Goal: Task Accomplishment & Management: Use online tool/utility

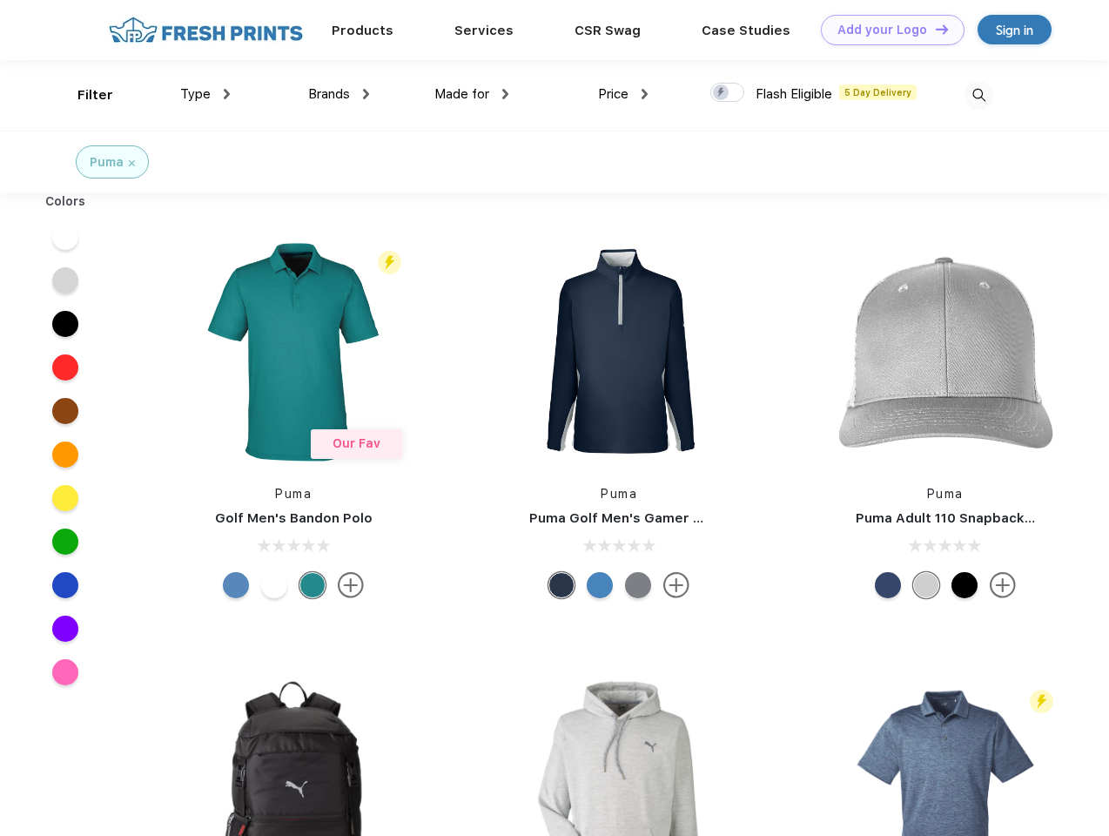
click at [886, 30] on link "Add your Logo Design Tool" at bounding box center [893, 30] width 144 height 30
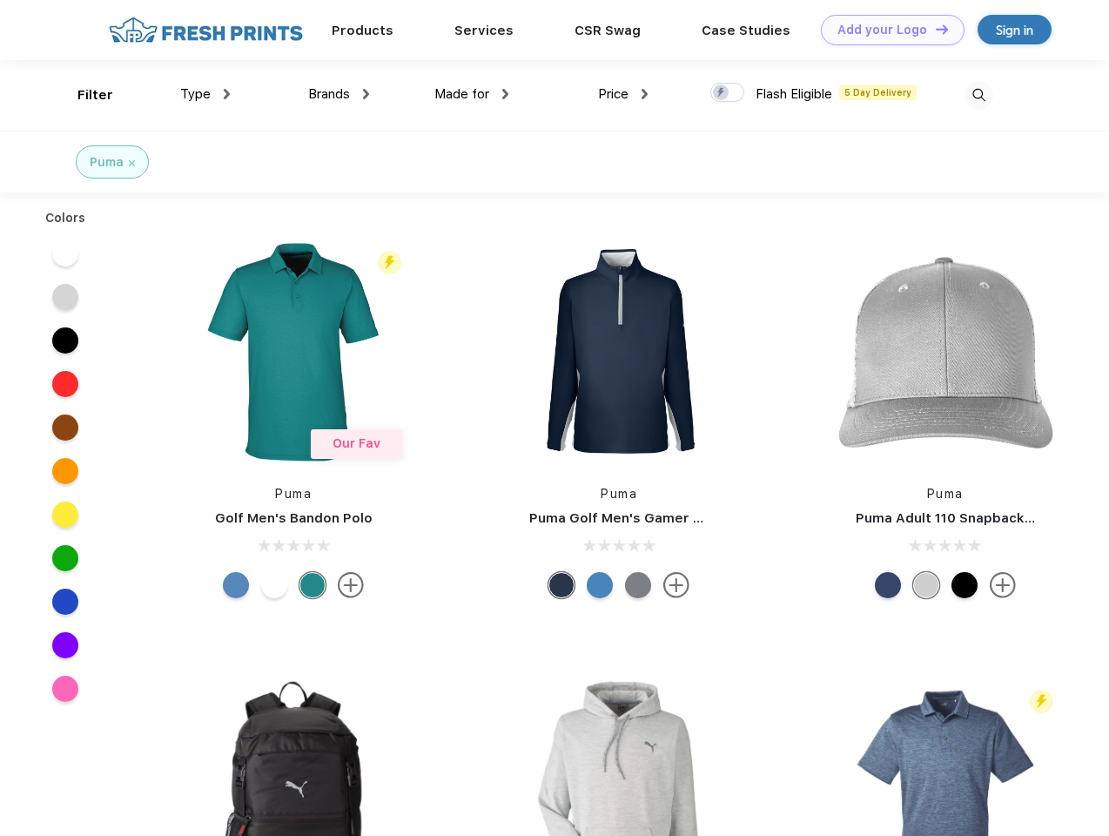
click at [0, 0] on div "Design Tool" at bounding box center [0, 0] width 0 height 0
click at [934, 29] on link "Add your Logo Design Tool" at bounding box center [893, 30] width 144 height 30
click at [84, 95] on div "Filter" at bounding box center [95, 95] width 36 height 20
click at [205, 94] on span "Type" at bounding box center [195, 94] width 30 height 16
click at [339, 94] on span "Brands" at bounding box center [329, 94] width 42 height 16
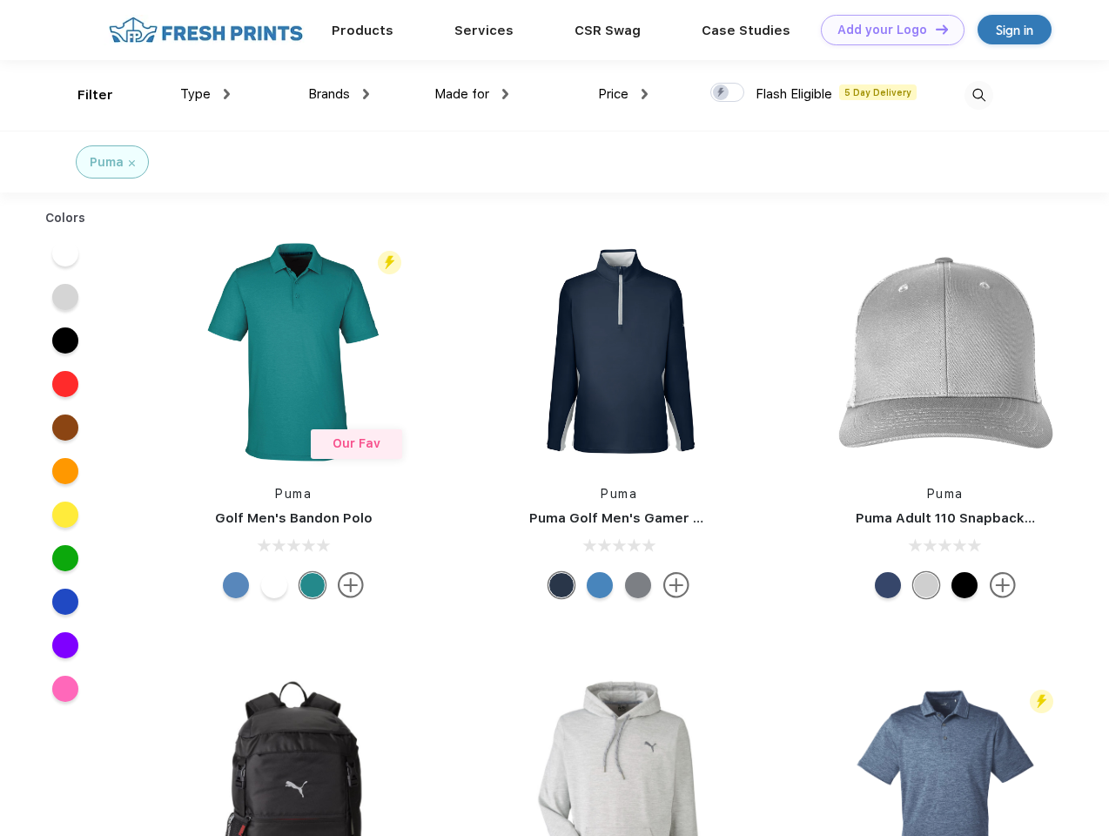
click at [472, 94] on span "Made for" at bounding box center [461, 94] width 55 height 16
click at [623, 94] on span "Price" at bounding box center [613, 94] width 30 height 16
click at [728, 93] on div at bounding box center [727, 92] width 34 height 19
click at [722, 93] on input "checkbox" at bounding box center [715, 87] width 11 height 11
click at [978, 95] on img at bounding box center [978, 95] width 29 height 29
